Goal: Navigation & Orientation: Go to known website

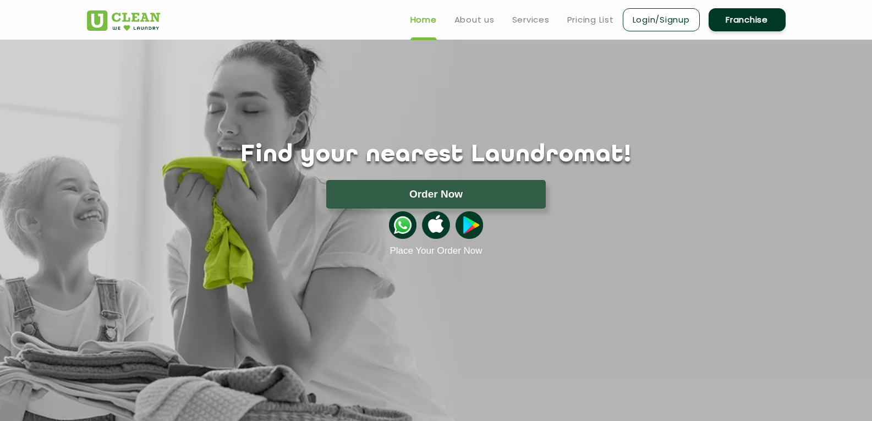
drag, startPoint x: 234, startPoint y: 197, endPoint x: 190, endPoint y: 185, distance: 45.0
click at [223, 194] on div "Order Now" at bounding box center [435, 194] width 731 height 29
